Goal: Task Accomplishment & Management: Manage account settings

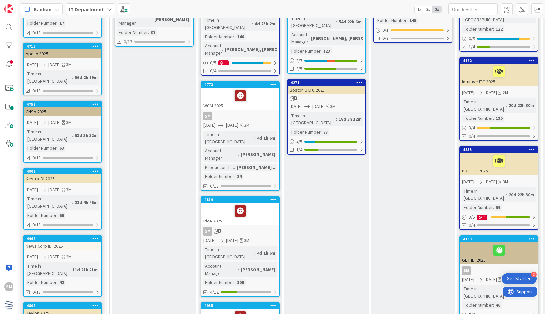
scroll to position [185, 0]
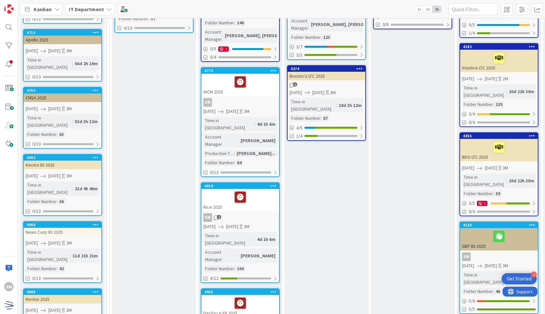
click at [273, 183] on icon at bounding box center [273, 185] width 6 height 5
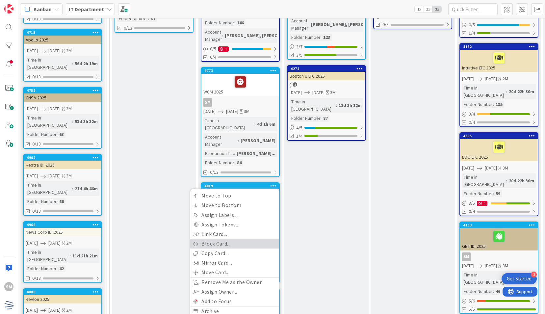
click at [237, 239] on link "Block Card..." at bounding box center [234, 244] width 89 height 10
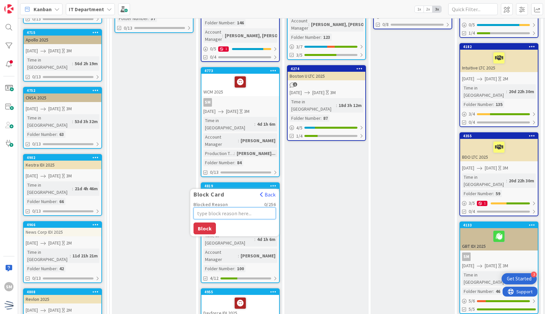
click at [235, 207] on textarea "Blocked Reason" at bounding box center [235, 213] width 82 height 12
type textarea "x"
type textarea "U"
type textarea "x"
type textarea "Un"
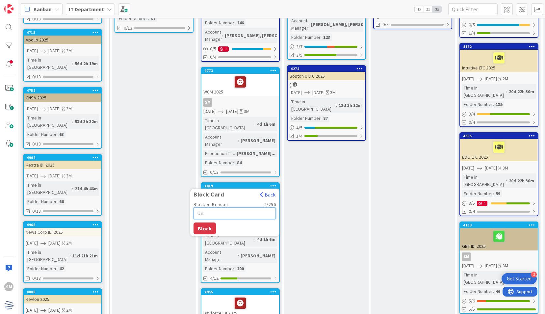
type textarea "x"
type textarea "Unu"
type textarea "x"
type textarea "Unum"
type textarea "x"
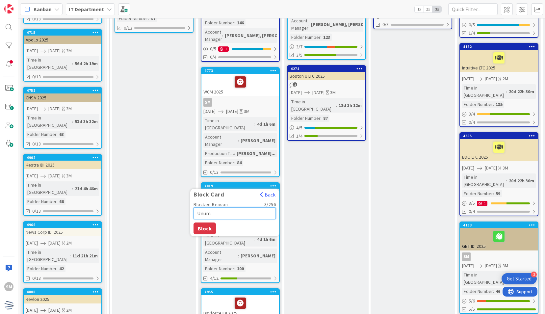
type textarea "Unum"
type textarea "x"
type textarea "Unum f"
type textarea "x"
type textarea "Unum fo"
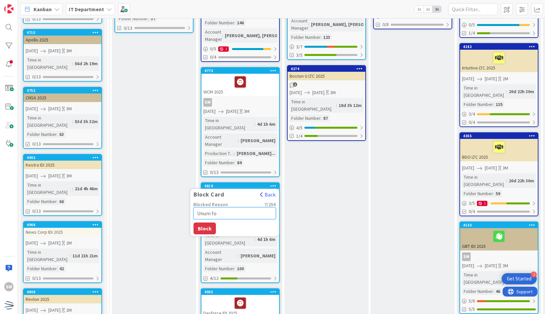
type textarea "x"
type textarea "Unum fou"
type textarea "x"
type textarea "Unum foun"
type textarea "x"
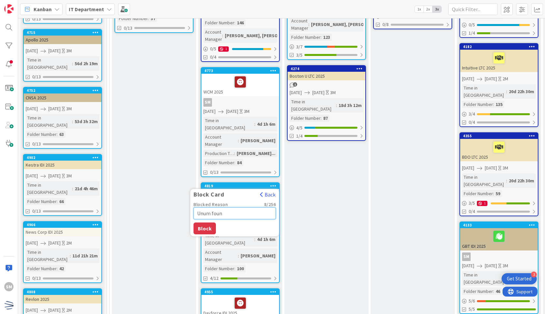
type textarea "Unum found"
type textarea "x"
type textarea "Unum found"
type textarea "x"
type textarea "Unum found t"
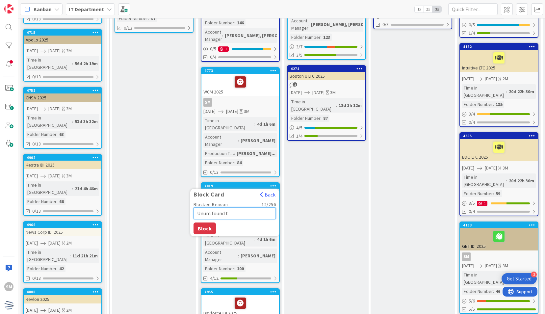
type textarea "x"
type textarea "Unum found th"
type textarea "x"
type textarea "Unum found the"
type textarea "x"
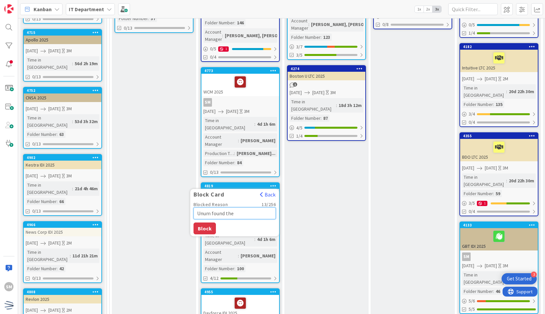
type textarea "Unum found they"
type textarea "x"
type textarea "Unum found they"
type textarea "x"
type textarea "Unum found they w"
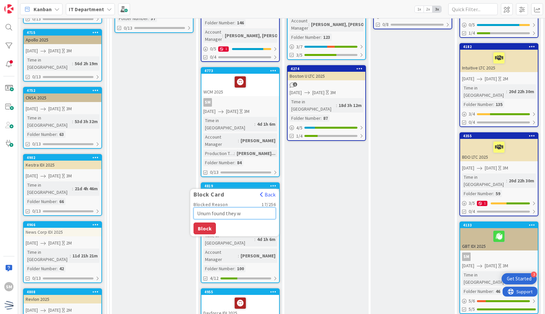
type textarea "x"
type textarea "Unum found they we"
type textarea "x"
type textarea "Unum found they wer"
type textarea "x"
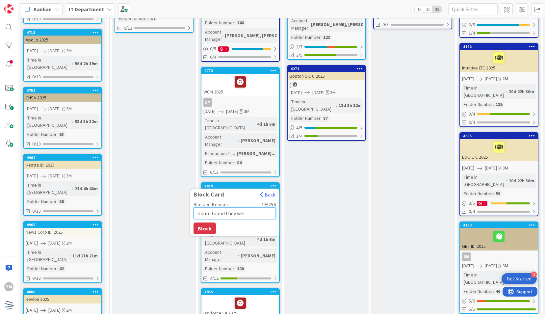
type textarea "Unum found they were"
type textarea "x"
type textarea "Unum found they were"
type textarea "x"
type textarea "Unum found they were o"
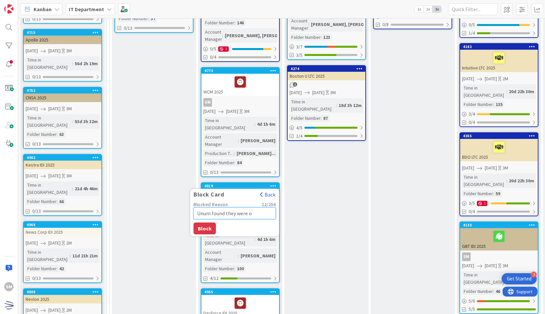
type textarea "x"
type textarea "Unum found they were ov"
type textarea "x"
type textarea "Unum found they were ove"
type textarea "x"
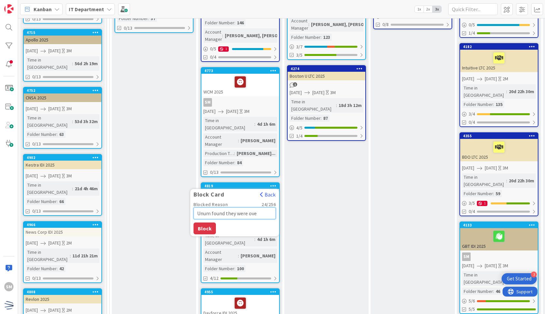
type textarea "Unum found they were over"
type textarea "x"
type textarea "Unum found they were overc"
type textarea "x"
type textarea "Unum found they were overch"
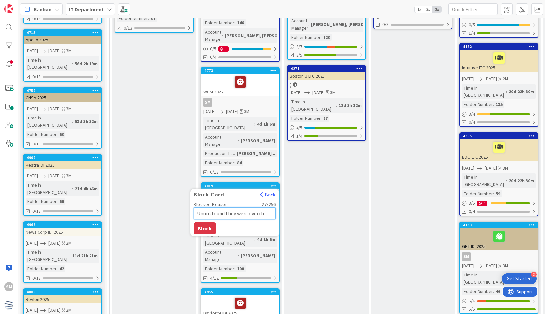
type textarea "x"
type textarea "Unum found they were overcha"
type textarea "x"
type textarea "Unum found they were overchar"
type textarea "x"
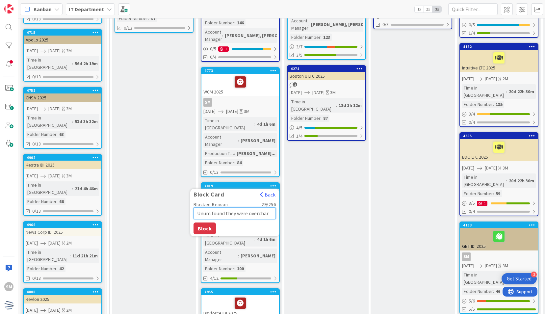
type textarea "Unum found they were overcharg"
type textarea "x"
type textarea "Unum found they were overchargi"
type textarea "x"
type textarea "Unum found they were overchargin"
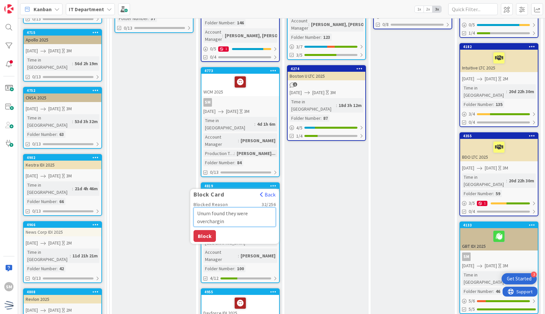
type textarea "x"
type textarea "Unum found they were overcharging"
type textarea "x"
type textarea "Unum found they were overcharging"
type textarea "x"
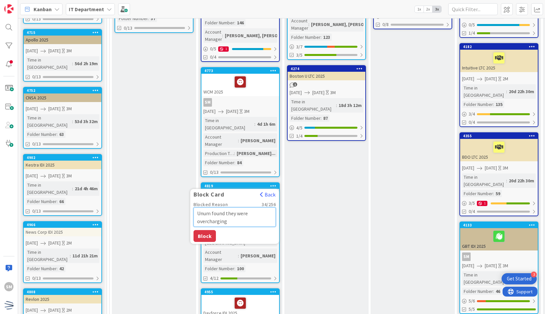
type textarea "Unum found they were overcharging A"
type textarea "x"
type textarea "Unum found they were overcharging AM"
type textarea "x"
type textarea "Unum found they were overcharging AMB"
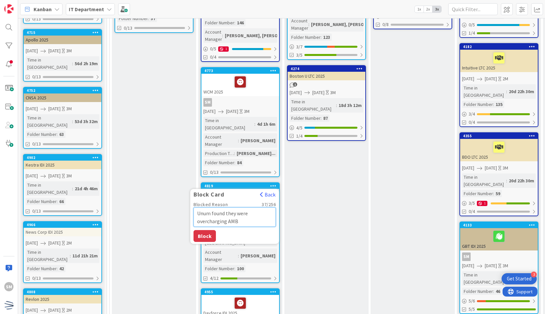
type textarea "x"
type textarea "Unum found they were overcharging AMB"
type textarea "x"
type textarea "Unum found they were overcharging AMB b"
type textarea "x"
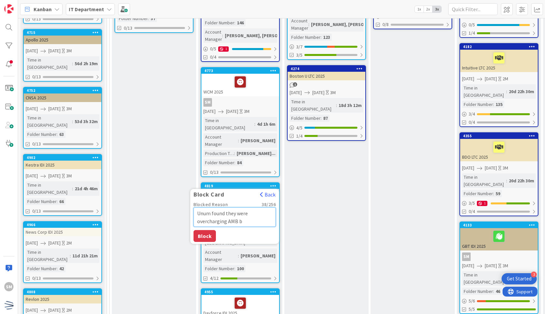
type textarea "Unum found they were overcharging AMB be"
type textarea "x"
type textarea "Unum found they were overcharging AMB ben"
type textarea "x"
type textarea "Unum found they were overcharging AMB bene"
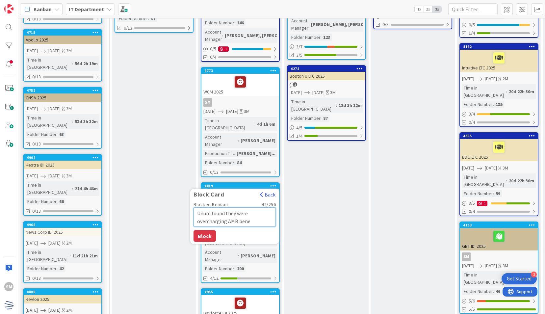
type textarea "x"
type textarea "Unum found they were overcharging AMB benef"
type textarea "x"
type textarea "Unum found they were overcharging AMB benefi"
type textarea "x"
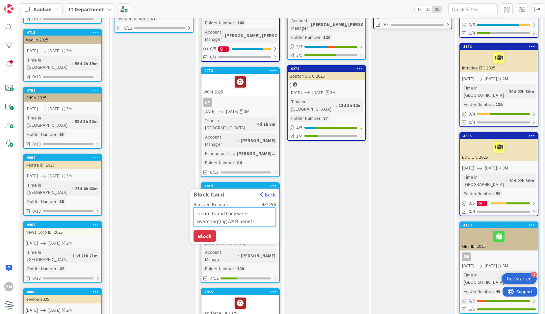
type textarea "Unum found they were overcharging AMB benefit"
type textarea "x"
type textarea "Unum found they were overcharging AMB benefit,"
type textarea "x"
type textarea "Unum found they were overcharging AMB benefit,"
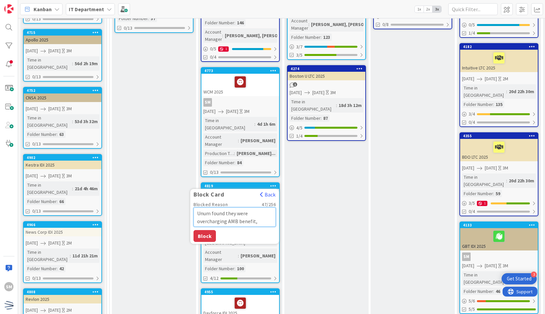
type textarea "x"
type textarea "Unum found they were overcharging AMB benefit, u"
type textarea "x"
type textarea "Unum found they were overcharging AMB benefit, un"
type textarea "x"
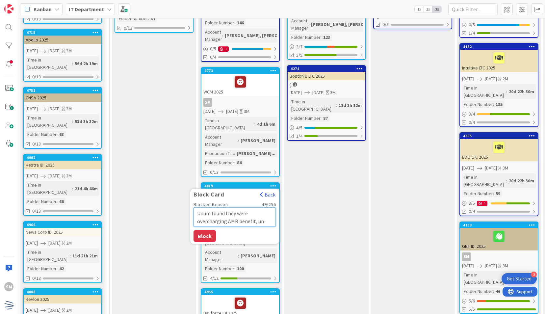
type textarea "Unum found they were overcharging AMB benefit, una"
type textarea "x"
type textarea "Unum found they were overcharging AMB benefit, unab"
type textarea "x"
type textarea "Unum found they were overcharging AMB benefit, unabl"
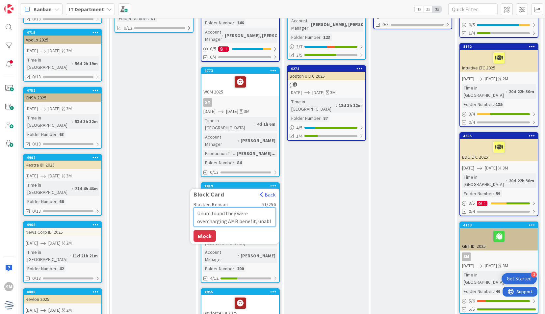
type textarea "x"
type textarea "Unum found they were overcharging AMB benefit, unable"
type textarea "x"
type textarea "Unum found they were overcharging AMB benefit, unable"
type textarea "x"
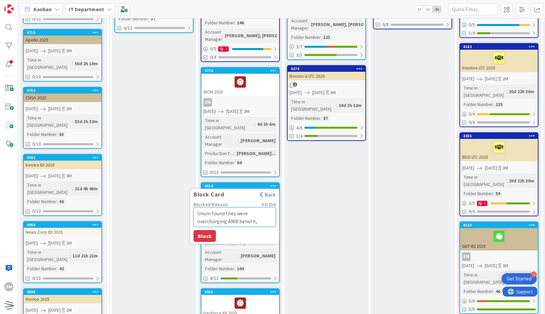
type textarea "Unum found they were overcharging AMB benefit, unable t"
type textarea "x"
type textarea "Unum found they were overcharging AMB benefit, unable to"
type textarea "x"
type textarea "Unum found they were overcharging AMB benefit, unable to"
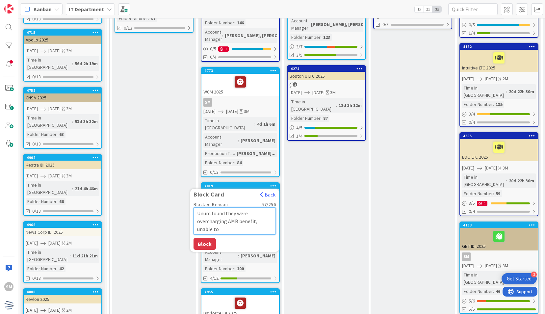
type textarea "x"
type textarea "Unum found they were overcharging AMB benefit, unable to i"
type textarea "x"
type textarea "Unum found they were overcharging AMB benefit, unable to is"
type textarea "x"
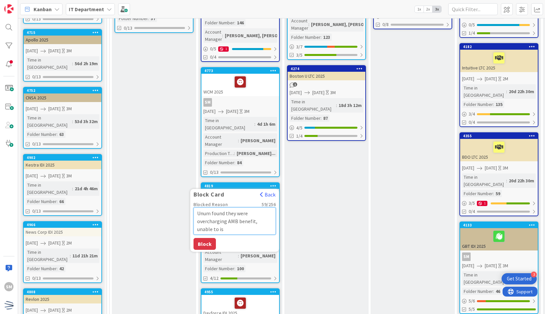
type textarea "Unum found they were overcharging AMB benefit, unable to iss"
type textarea "x"
type textarea "Unum found they were overcharging AMB benefit, unable to is"
type textarea "x"
type textarea "Unum found they were overcharging AMB benefit, unable to i"
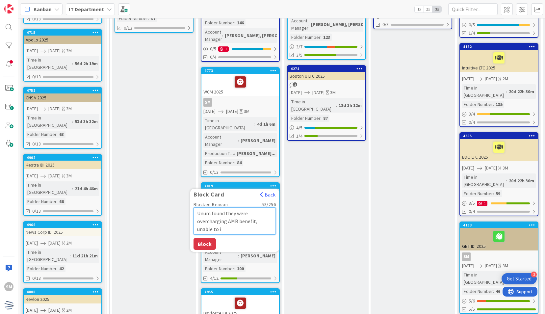
type textarea "x"
type textarea "Unum found they were overcharging AMB benefit, unable to"
type textarea "x"
type textarea "Unum found they were overcharging AMB benefit, unable to p"
type textarea "x"
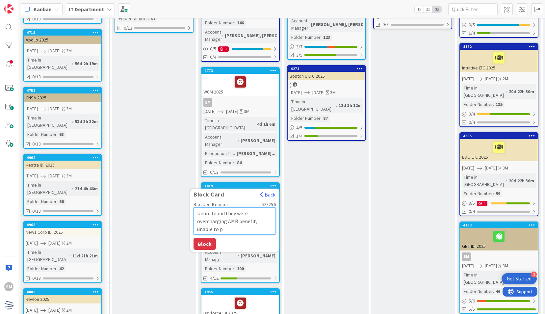
type textarea "Unum found they were overcharging AMB benefit, unable to pr"
type textarea "x"
type textarea "Unum found they were overcharging AMB benefit, unable to pro"
type textarea "x"
type textarea "Unum found they were overcharging AMB benefit, unable to prov"
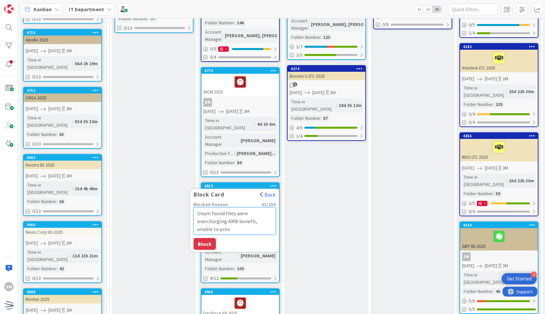
type textarea "x"
type textarea "Unum found they were overcharging AMB benefit, unable to provi"
type textarea "x"
type textarea "Unum found they were overcharging AMB benefit, unable to provid"
type textarea "x"
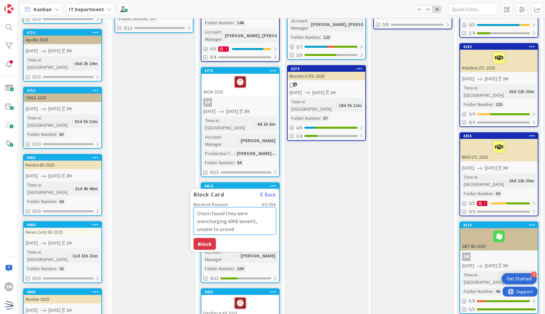
type textarea "Unum found they were overcharging AMB benefit, unable to provide"
type textarea "x"
type textarea "Unum found they were overcharging AMB benefit, unable to provide"
type textarea "x"
type textarea "Unum found they were overcharging AMB benefit, unable to provide r"
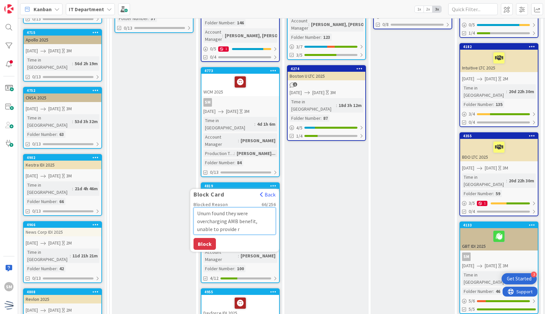
type textarea "x"
type textarea "Unum found they were overcharging AMB benefit, unable to provide ra"
type textarea "x"
type textarea "Unum found they were overcharging AMB benefit, unable to provide rat"
type textarea "x"
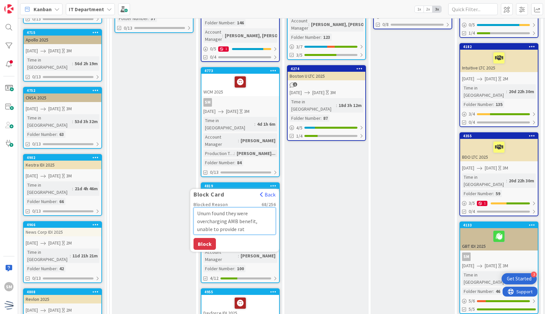
type textarea "Unum found they were overcharging AMB benefit, unable to provide rate"
type textarea "x"
type textarea "Unum found they were overcharging AMB benefit, unable to provide rates"
type textarea "x"
type textarea "Unum found they were overcharging AMB benefit, unable to provide rates"
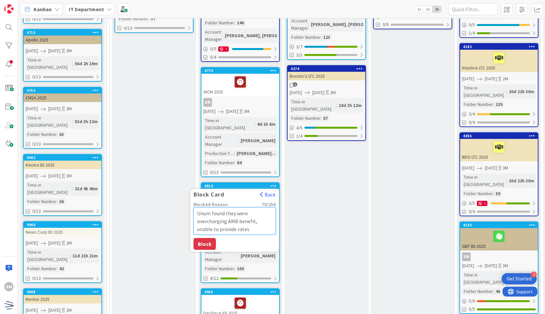
type textarea "x"
type textarea "Unum found they were overcharging AMB benefit, unable to provide rates u"
type textarea "x"
type textarea "Unum found they were overcharging AMB benefit, unable to provide rates un"
type textarea "x"
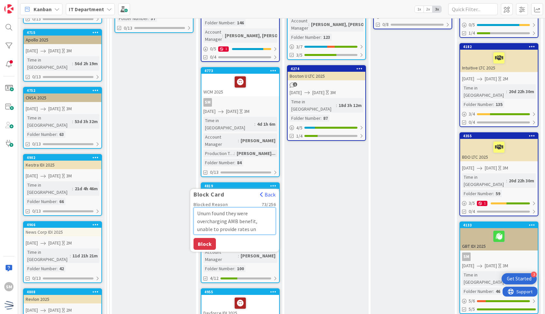
type textarea "Unum found they were overcharging AMB benefit, unable to provide rates unt"
type textarea "x"
type textarea "Unum found they were overcharging AMB benefit, unable to provide rates unti"
type textarea "x"
type textarea "Unum found they were overcharging AMB benefit, unable to provide rates until"
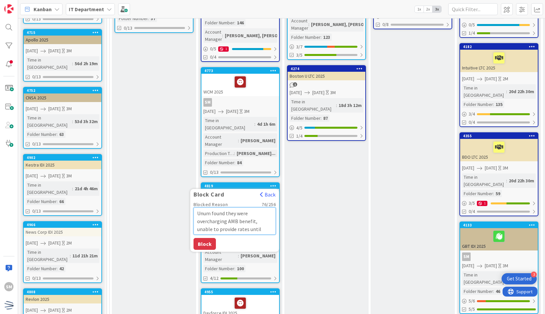
type textarea "x"
type textarea "Unum found they were overcharging AMB benefit, unable to provide rates until"
type textarea "x"
type textarea "Unum found they were overcharging AMB benefit, unable to provide rates until s"
type textarea "x"
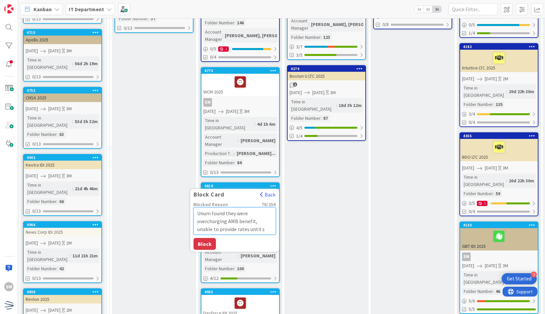
type textarea "Unum found they were overcharging AMB benefit, unable to provide rates until se"
type textarea "x"
type textarea "Unum found they were overcharging AMB benefit, unable to provide rates until sep"
type textarea "x"
type textarea "Unum found they were overcharging AMB benefit, unable to provide rates until se…"
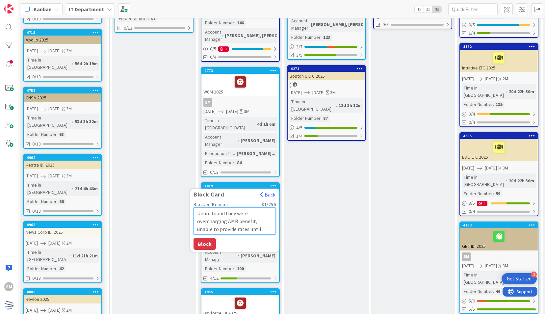
type textarea "x"
type textarea "Unum found they were overcharging AMB benefit, unable to provide rates until se…"
type textarea "x"
type textarea "Unum found they were overcharging AMB benefit, unable to provide rates until se…"
type textarea "x"
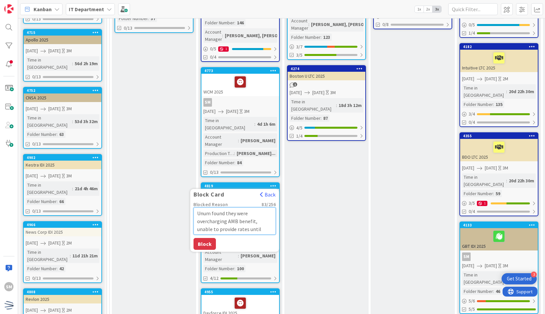
type textarea "Unum found they were overcharging AMB benefit, unable to provide rates until se…"
type textarea "x"
type textarea "Unum found they were overcharging AMB benefit, unable to provide rates until se…"
type textarea "x"
type textarea "Unum found they were overcharging AMB benefit, unable to provide rates until se…"
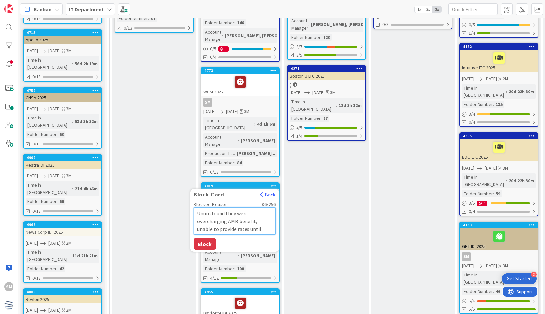
type textarea "x"
type textarea "Unum found they were overcharging AMB benefit, unable to provide rates until ep…"
type textarea "x"
type textarea "Unum found they were overcharging AMB benefit, unable to provide rates until Se…"
type textarea "x"
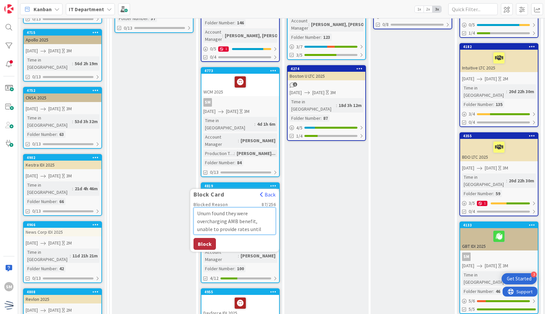
type textarea "Unum found they were overcharging AMB benefit, unable to provide rates until Se…"
click at [196, 238] on button "Block" at bounding box center [205, 244] width 22 height 12
type textarea "x"
